Goal: Check status: Check status

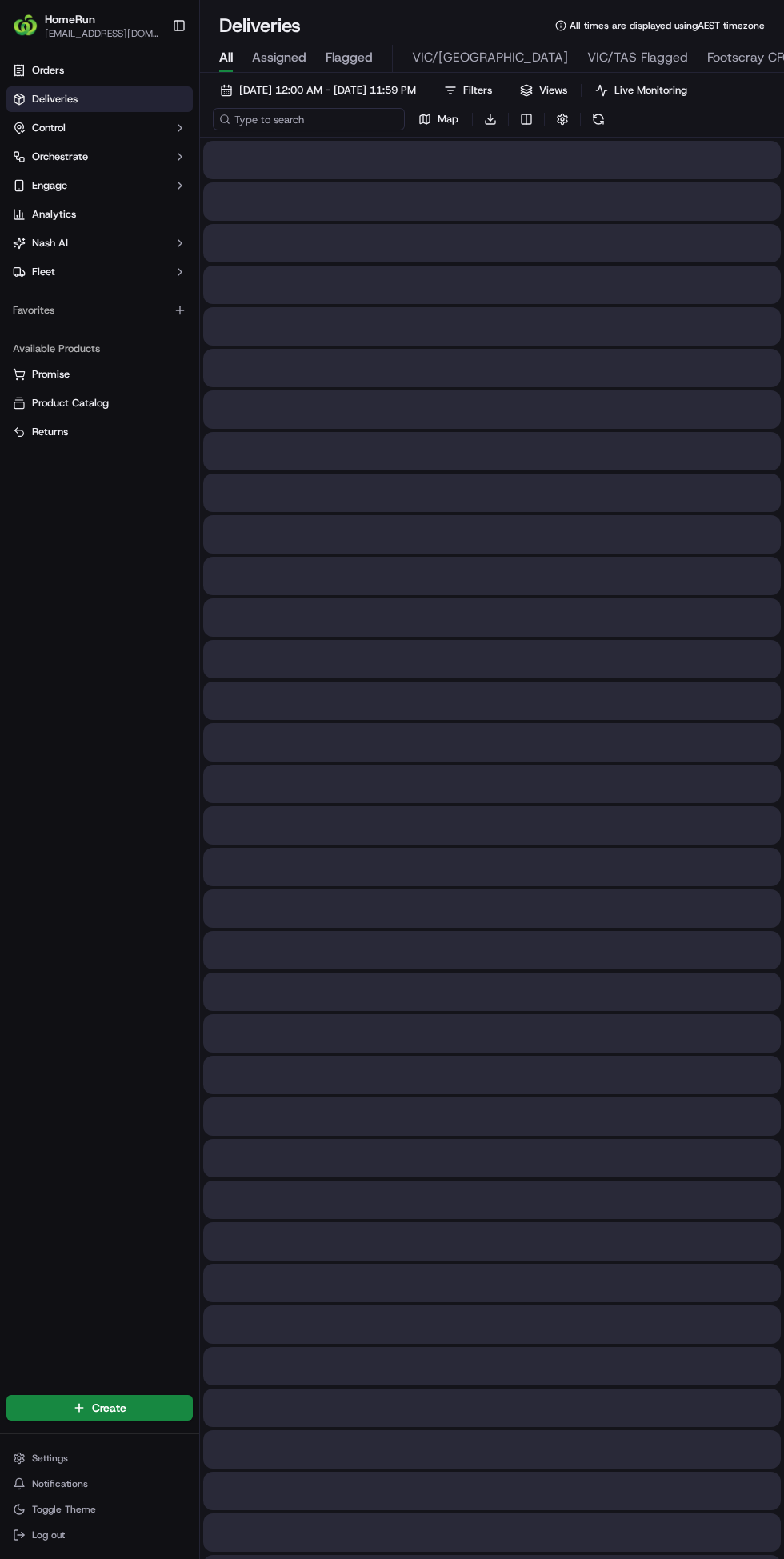
click at [295, 123] on input at bounding box center [308, 119] width 191 height 23
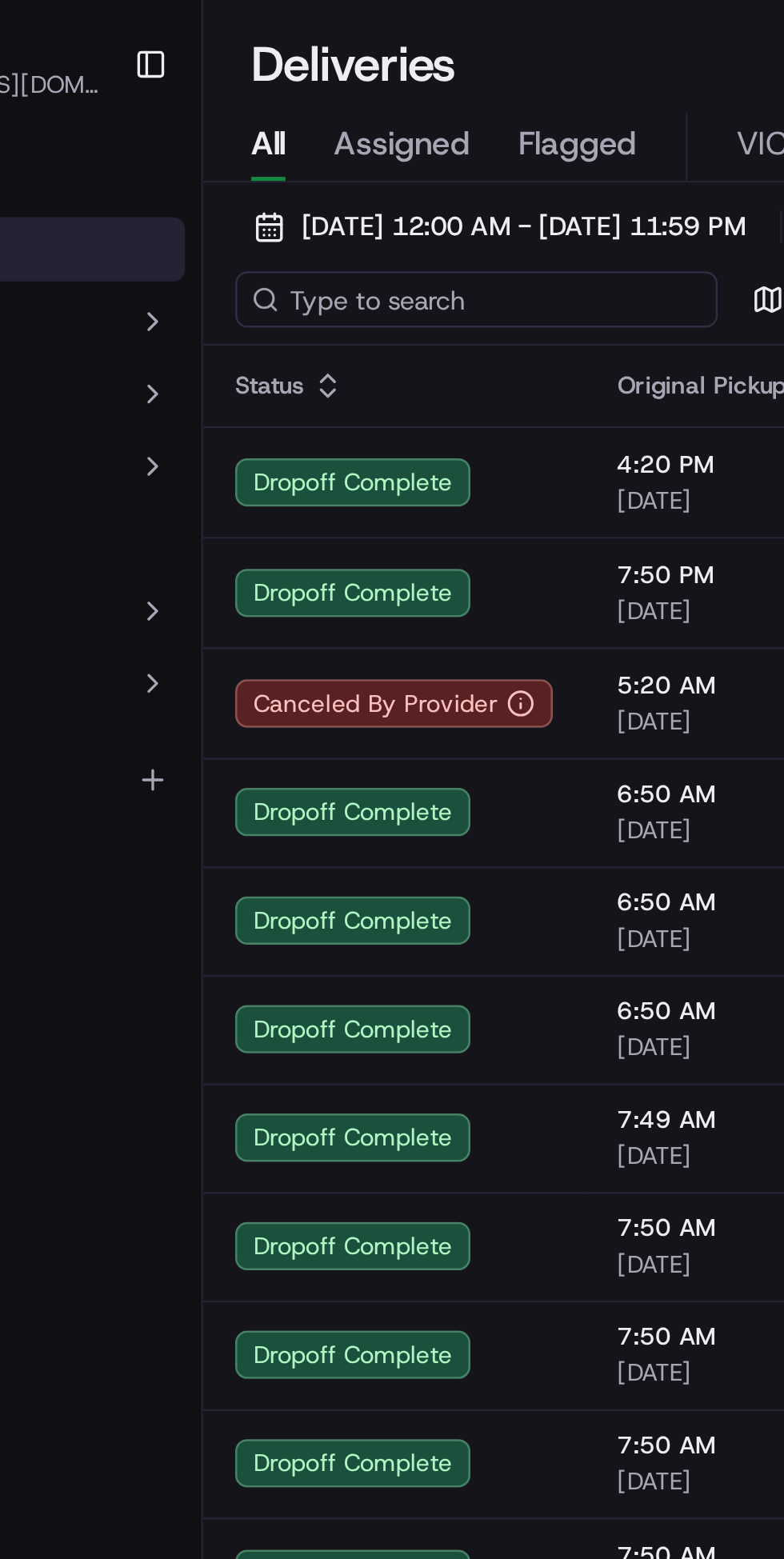
click at [262, 124] on input at bounding box center [308, 119] width 191 height 23
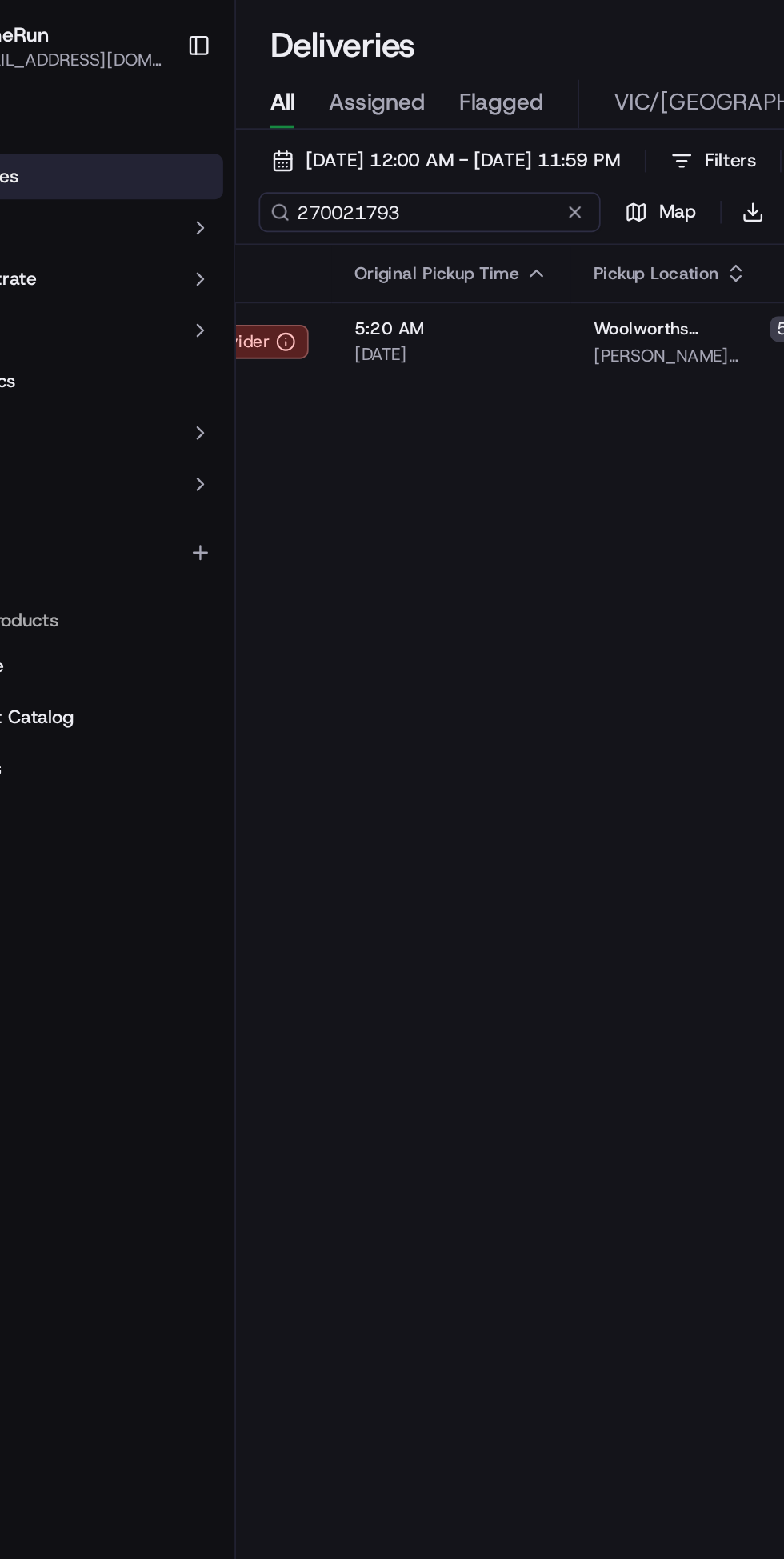
scroll to position [0, 101]
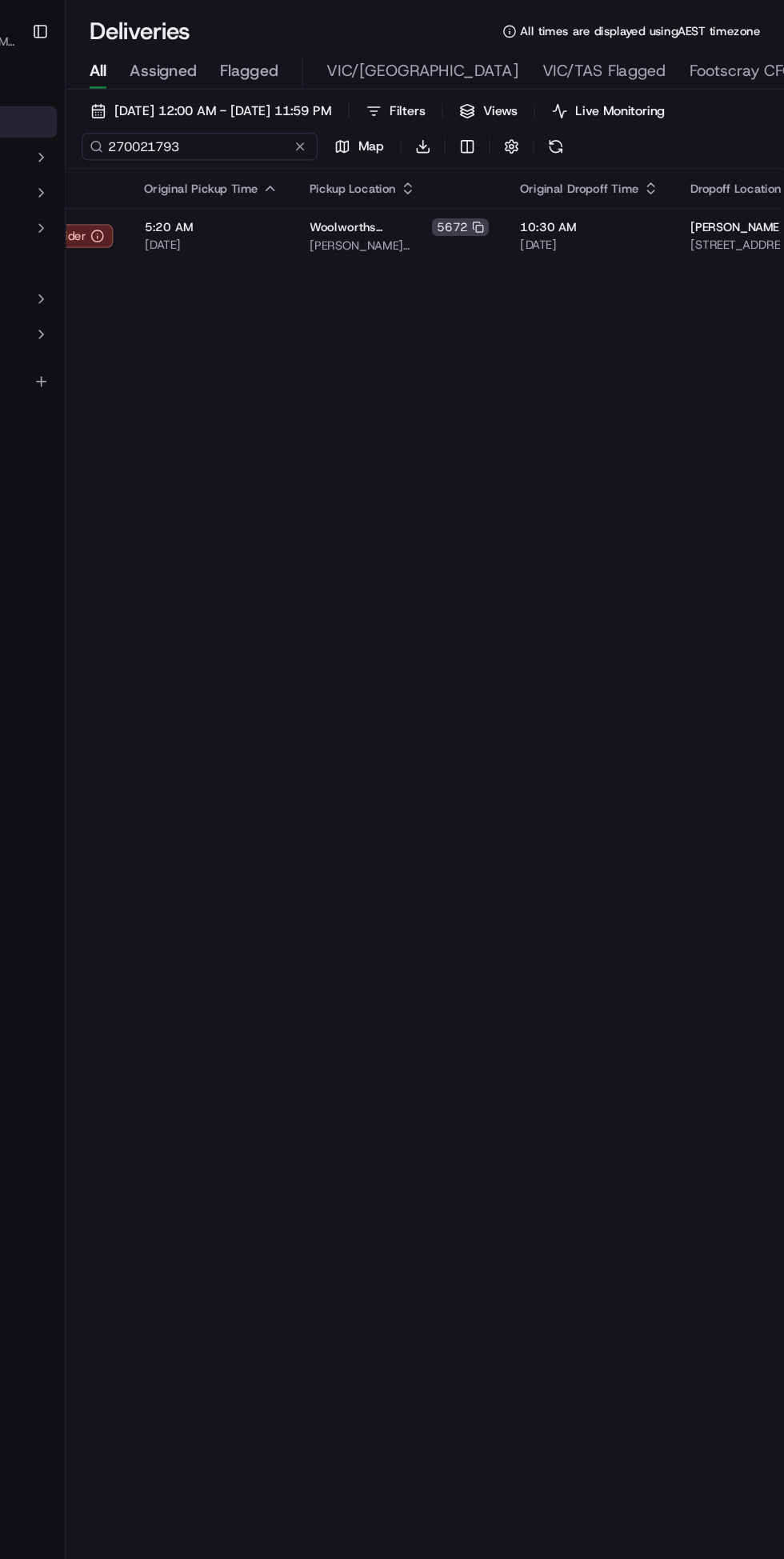
type input "270021793"
click at [570, 204] on span "[DATE]" at bounding box center [625, 199] width 113 height 13
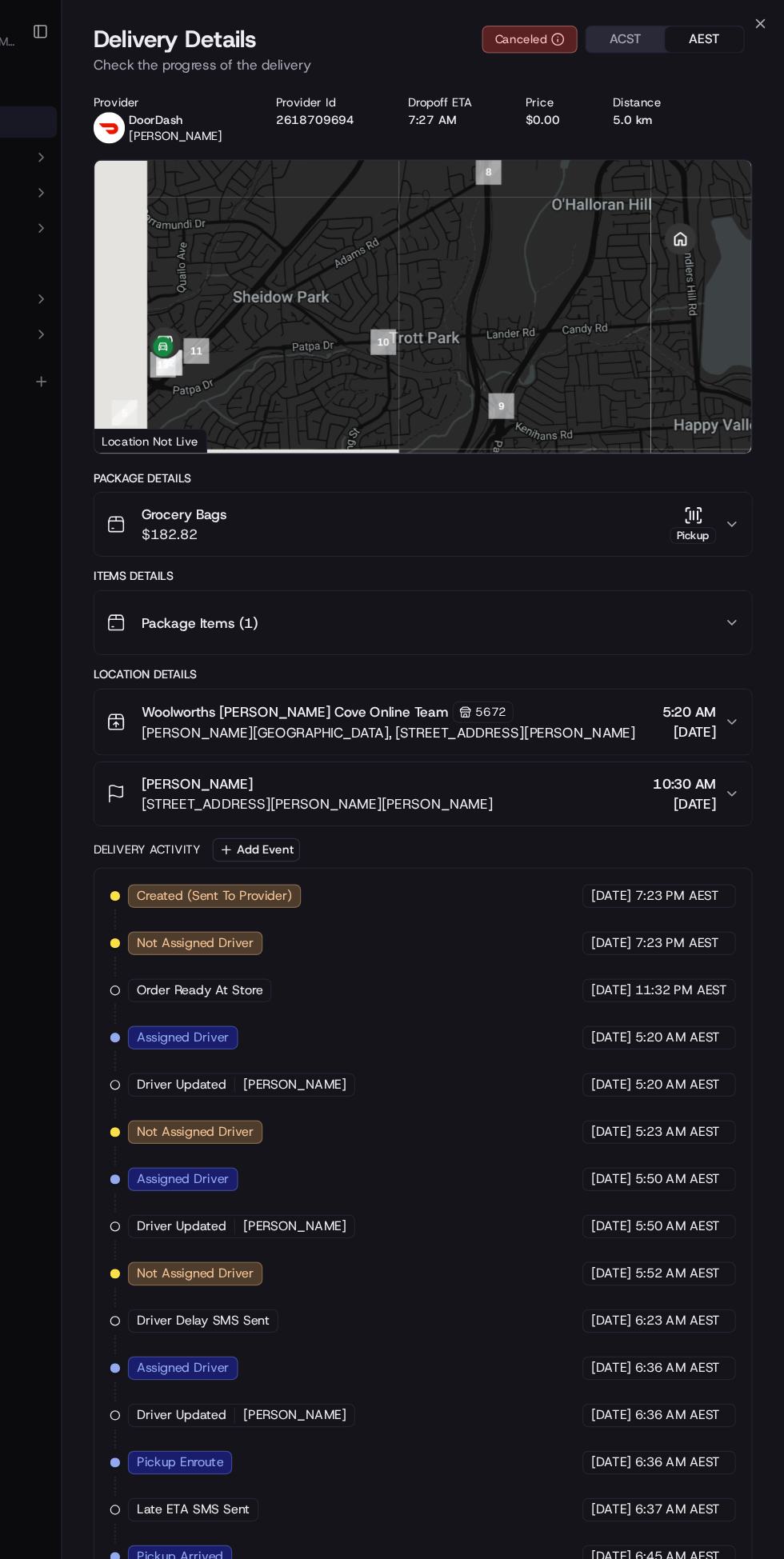
scroll to position [57, 0]
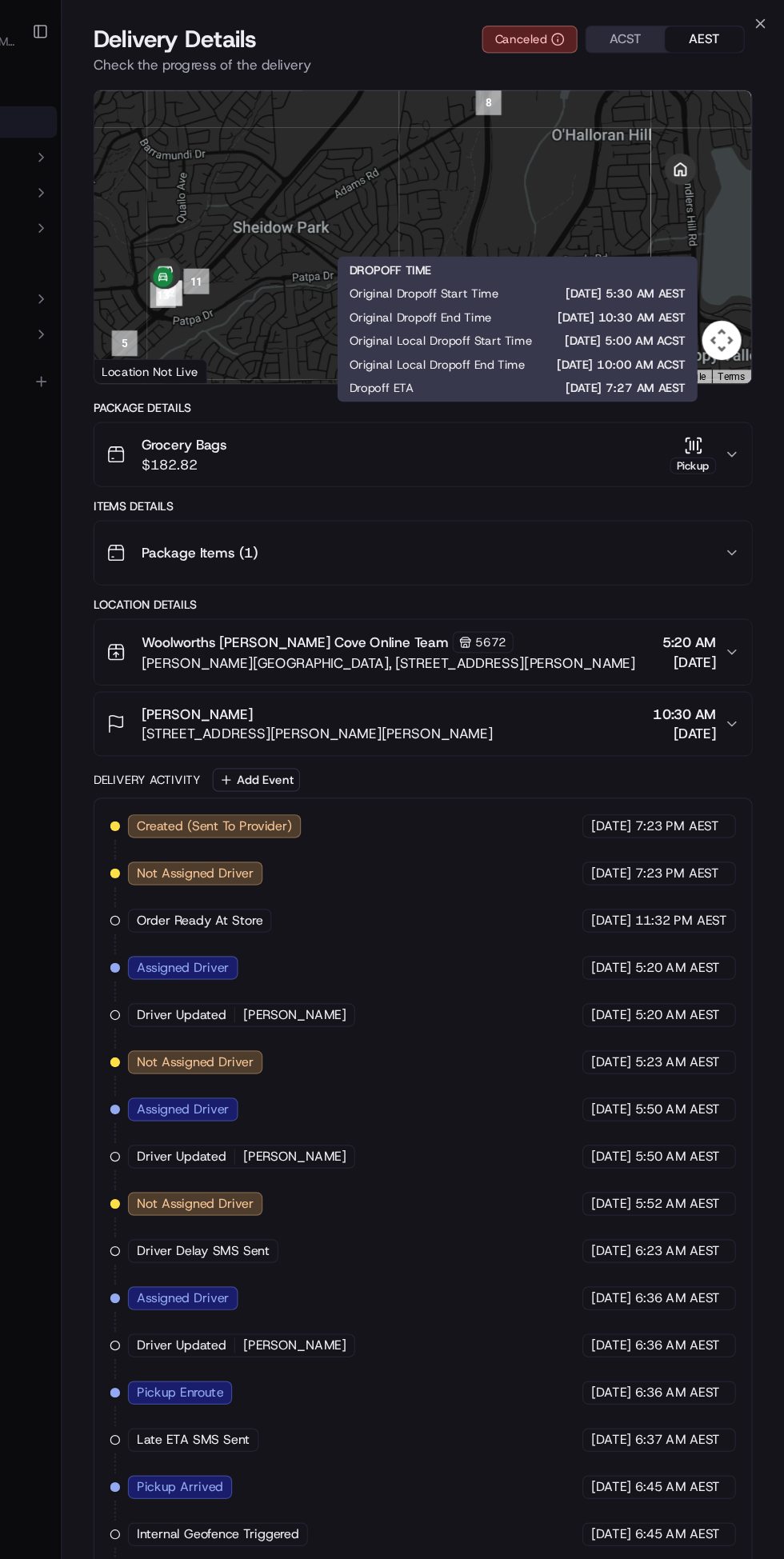
click at [622, 459] on div "Package Items ( 1 )" at bounding box center [483, 449] width 502 height 32
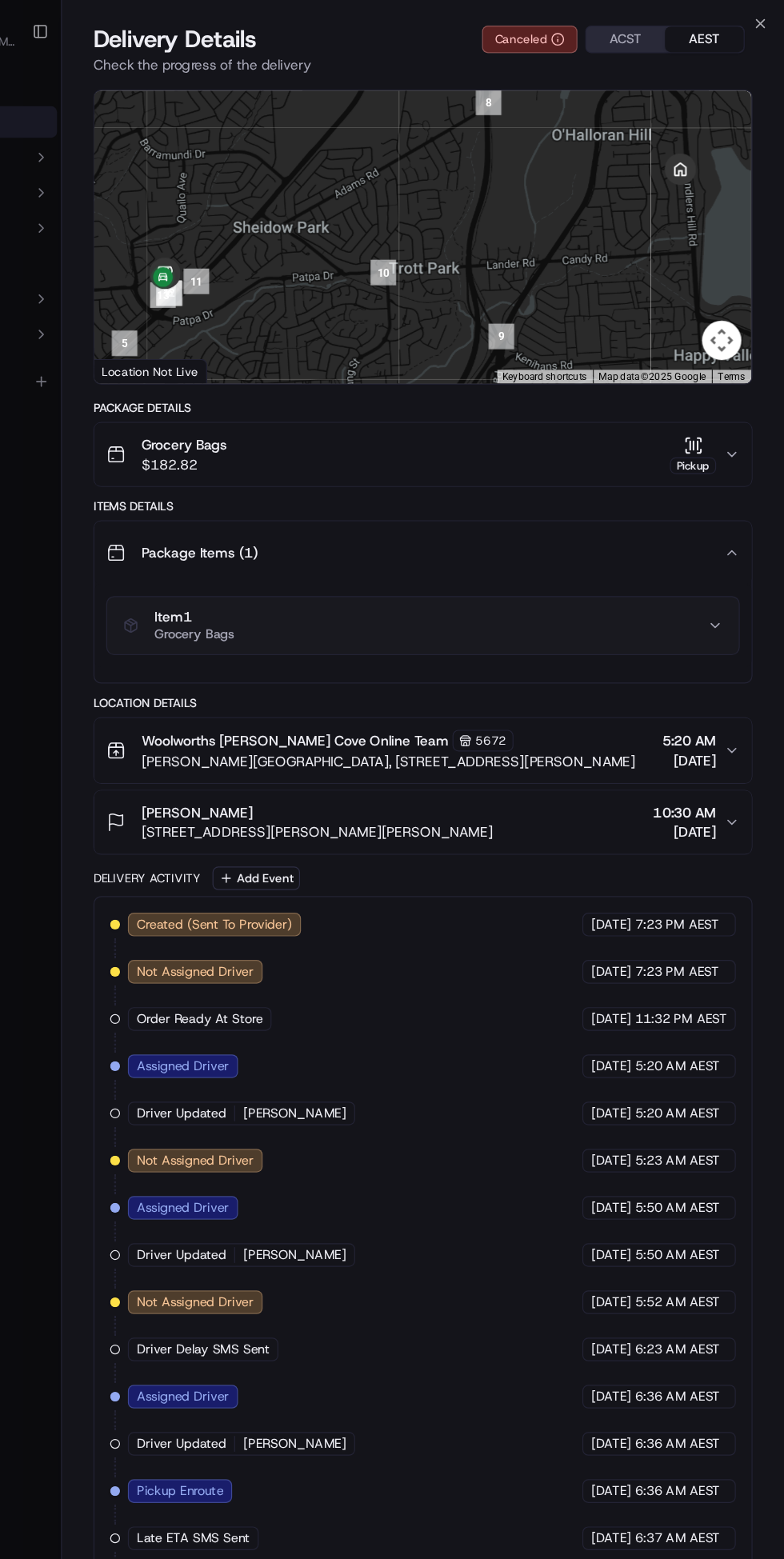
click at [593, 441] on div "Package Items ( 1 )" at bounding box center [483, 449] width 502 height 32
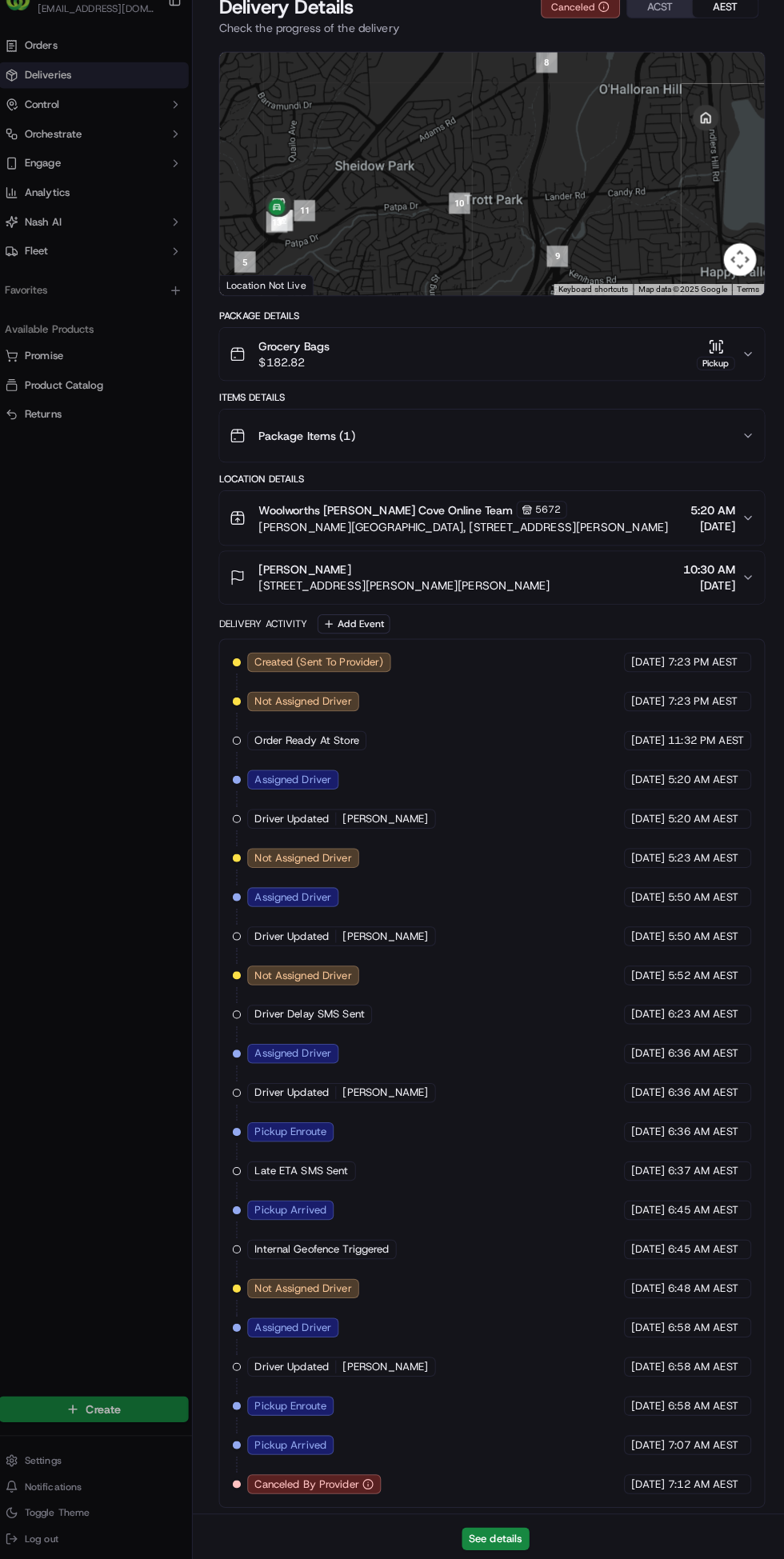
scroll to position [0, 0]
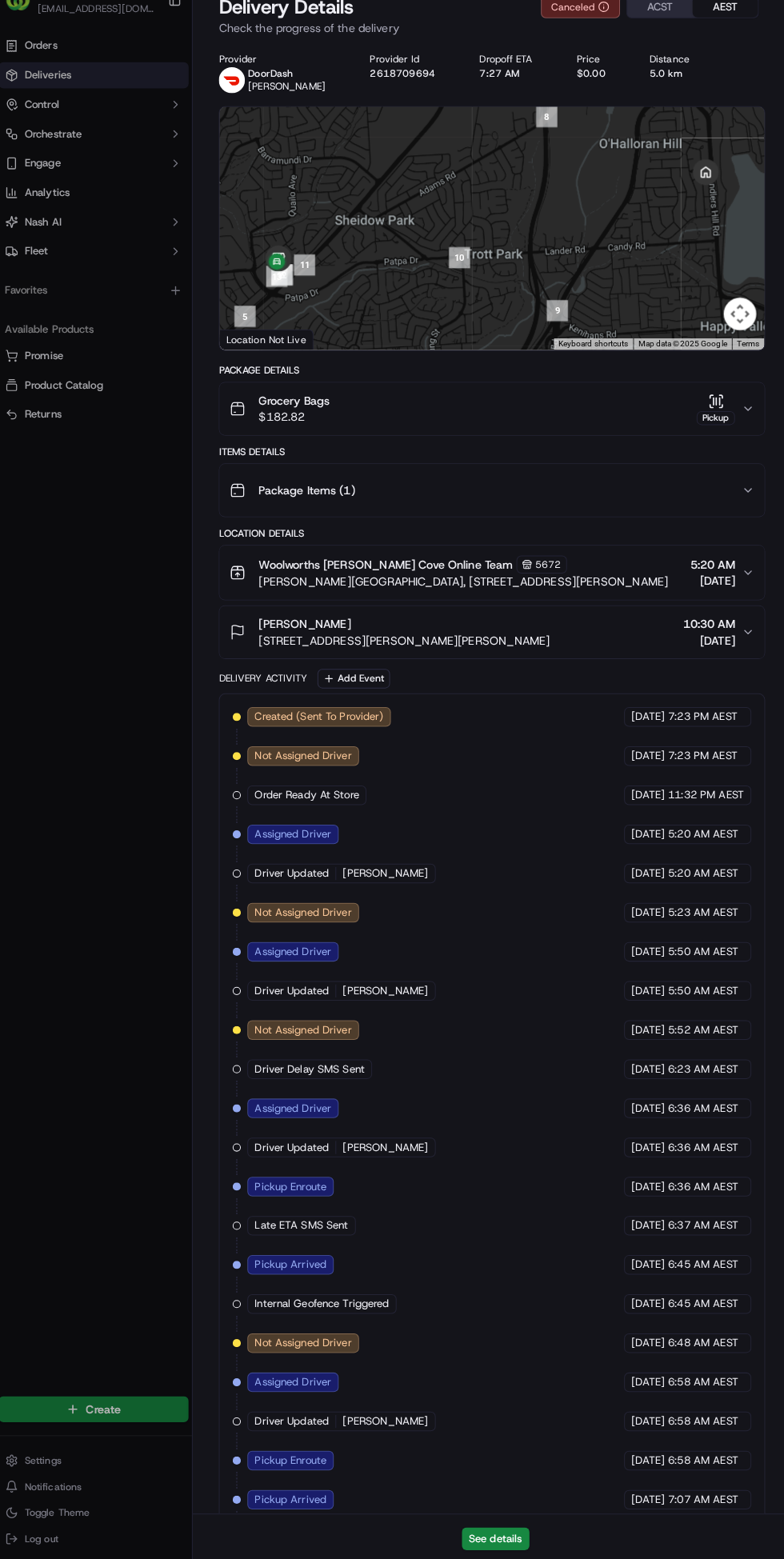
click at [149, 1035] on div at bounding box center [392, 779] width 784 height 1559
